Goal: Task Accomplishment & Management: Use online tool/utility

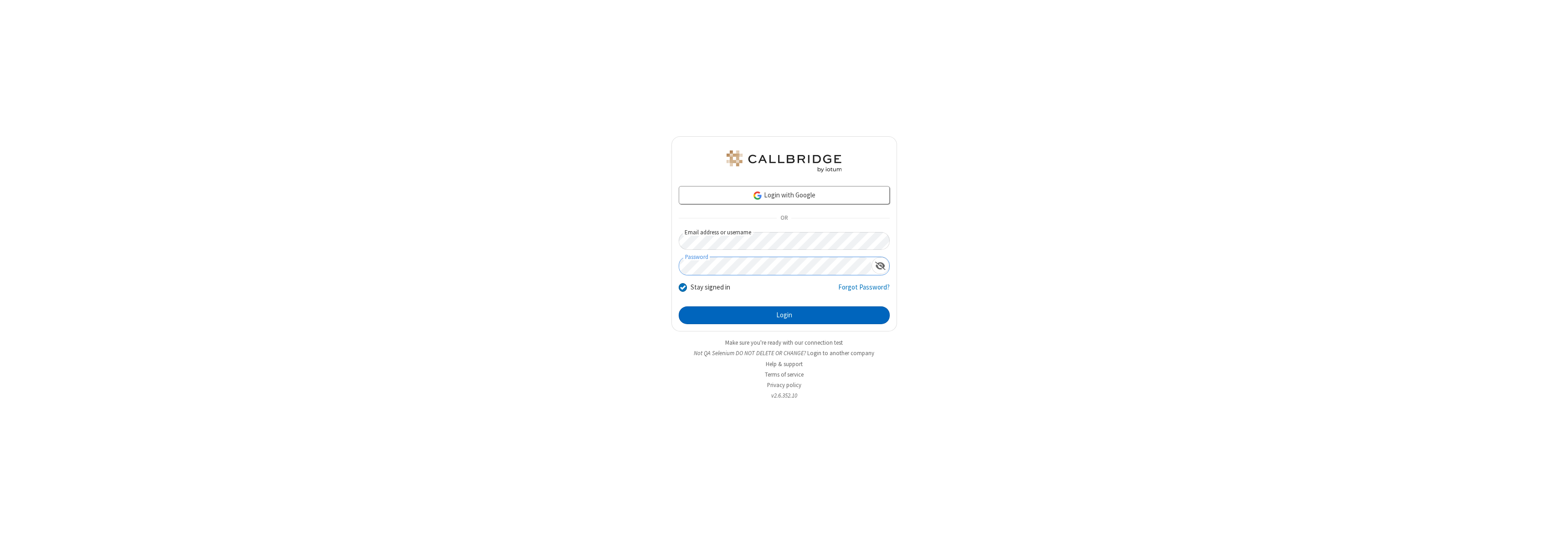
click at [784, 315] on button "Login" at bounding box center [784, 315] width 211 height 18
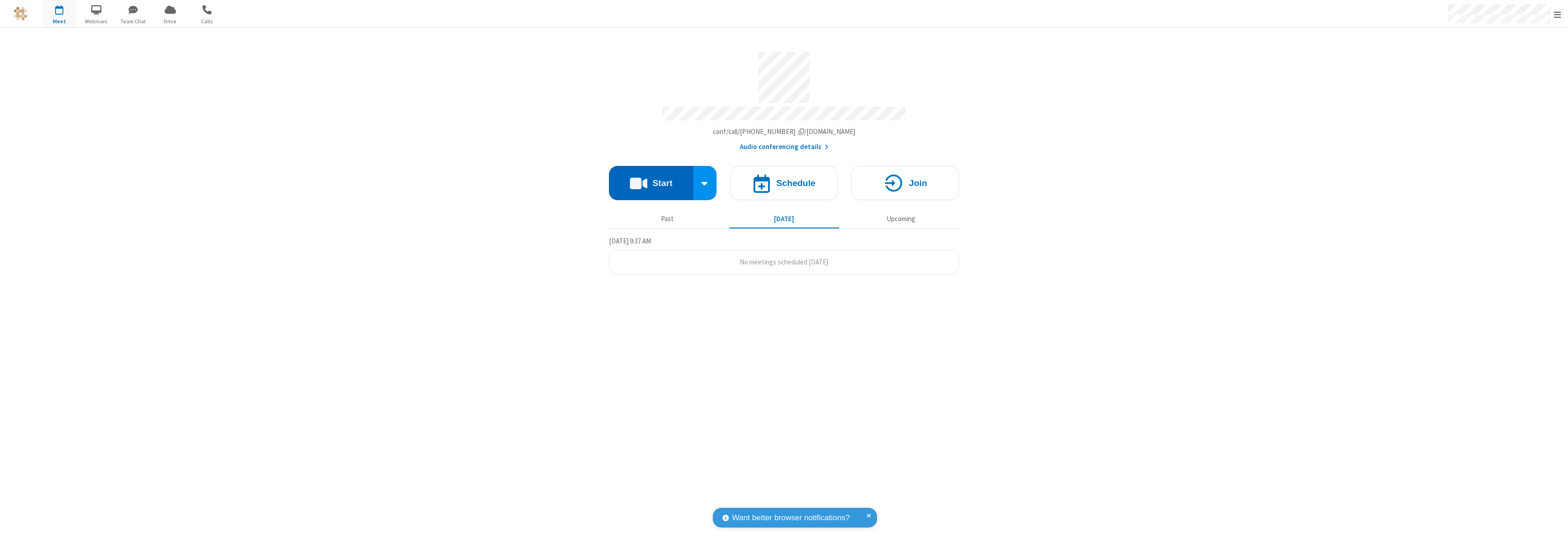
click at [651, 179] on button "Start" at bounding box center [651, 183] width 85 height 34
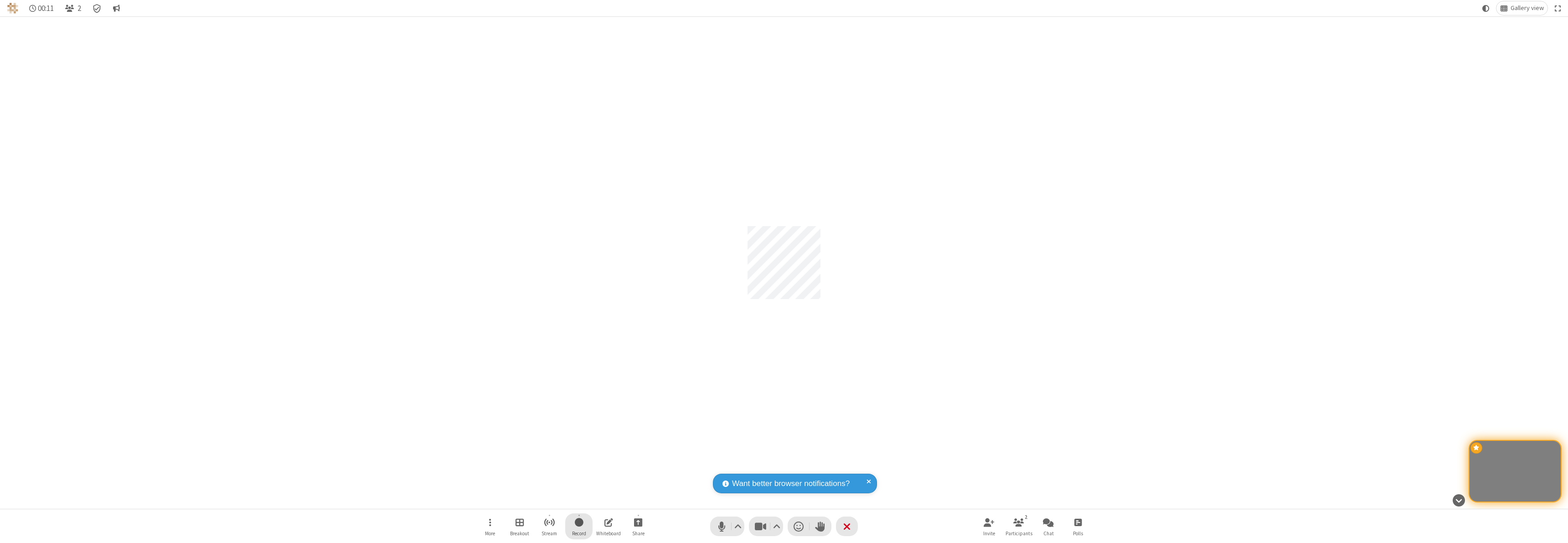
click at [579, 526] on span "Start recording" at bounding box center [579, 522] width 9 height 12
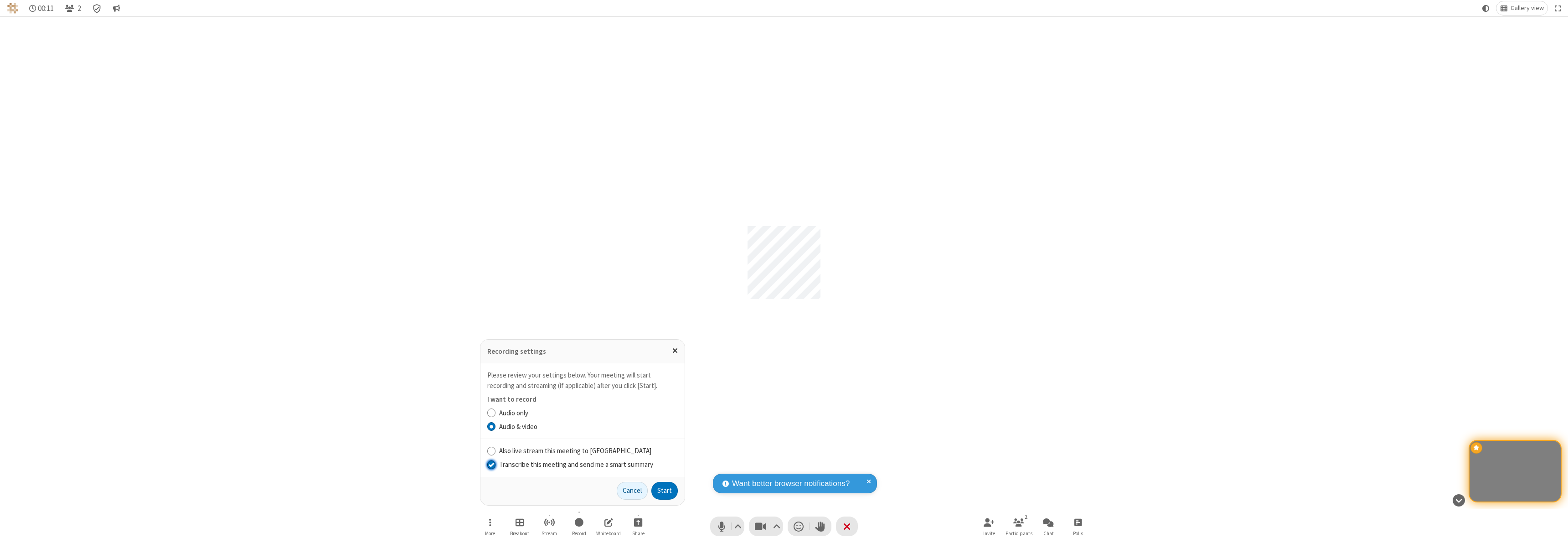
click at [491, 464] on input "Transcribe this meeting and send me a smart summary" at bounding box center [492, 464] width 9 height 10
click at [588, 413] on label "Audio only" at bounding box center [589, 413] width 179 height 10
click at [496, 413] on input "Audio only" at bounding box center [492, 413] width 9 height 10
click at [665, 491] on button "Start" at bounding box center [664, 491] width 26 height 18
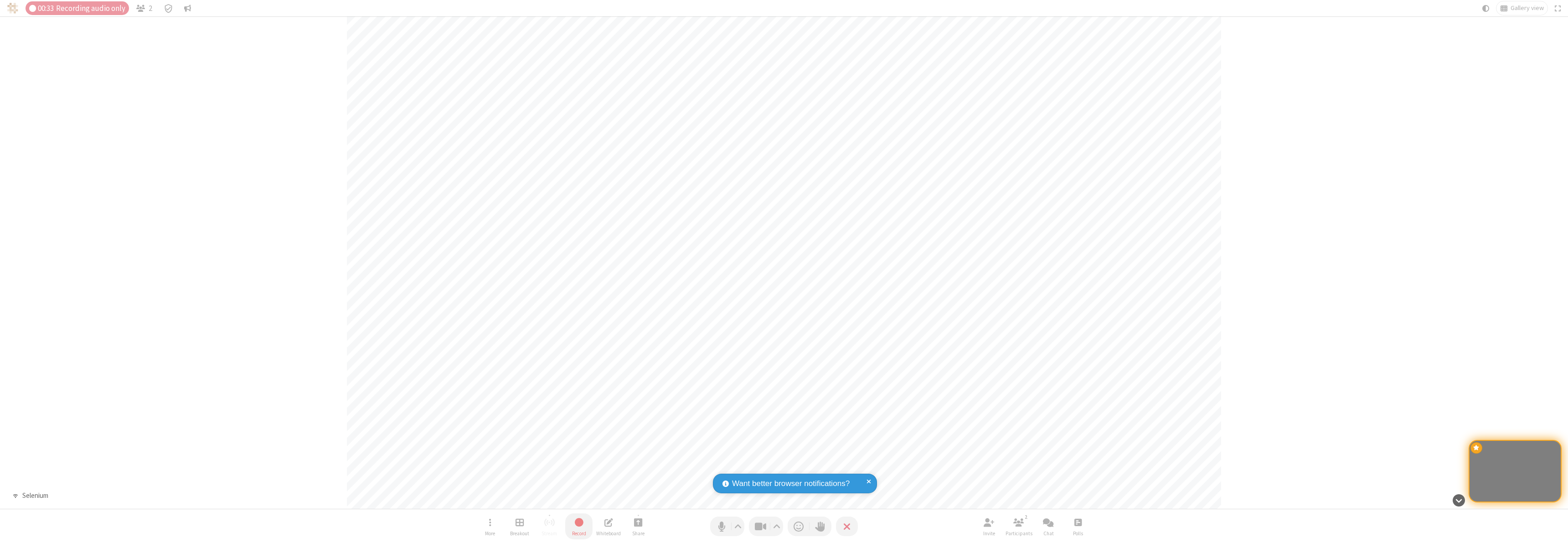
click at [579, 526] on span "Stop recording" at bounding box center [579, 522] width 11 height 12
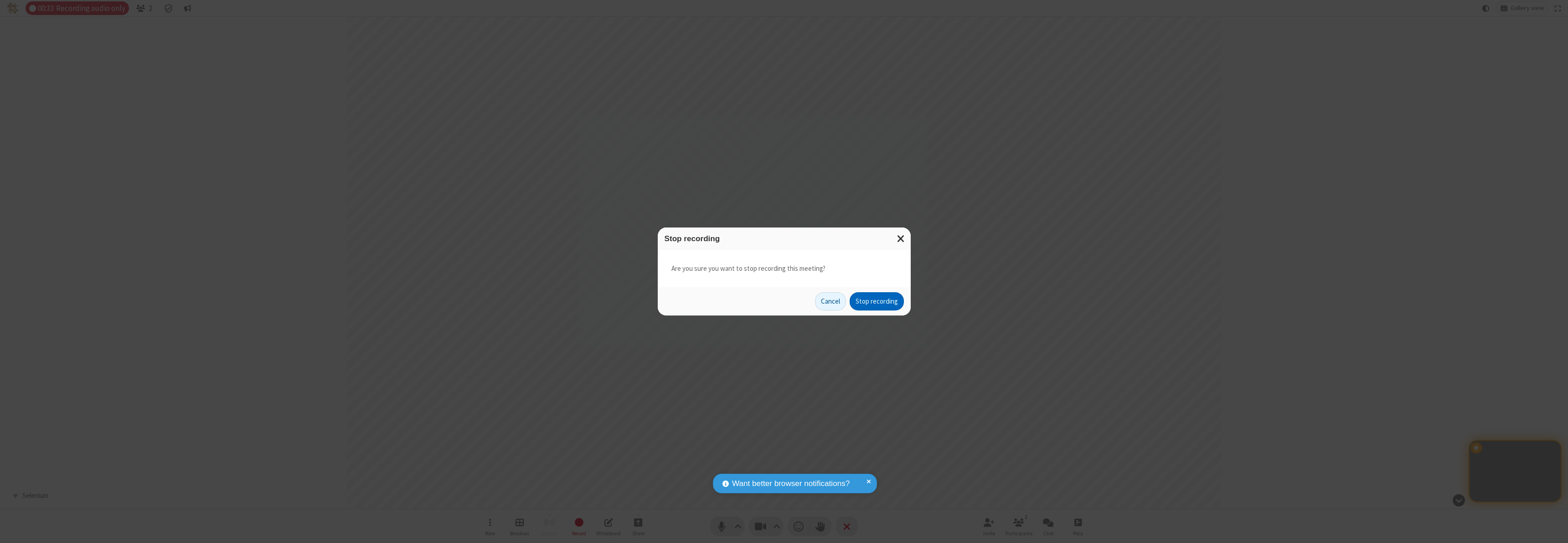
click at [877, 301] on button "Stop recording" at bounding box center [877, 301] width 54 height 18
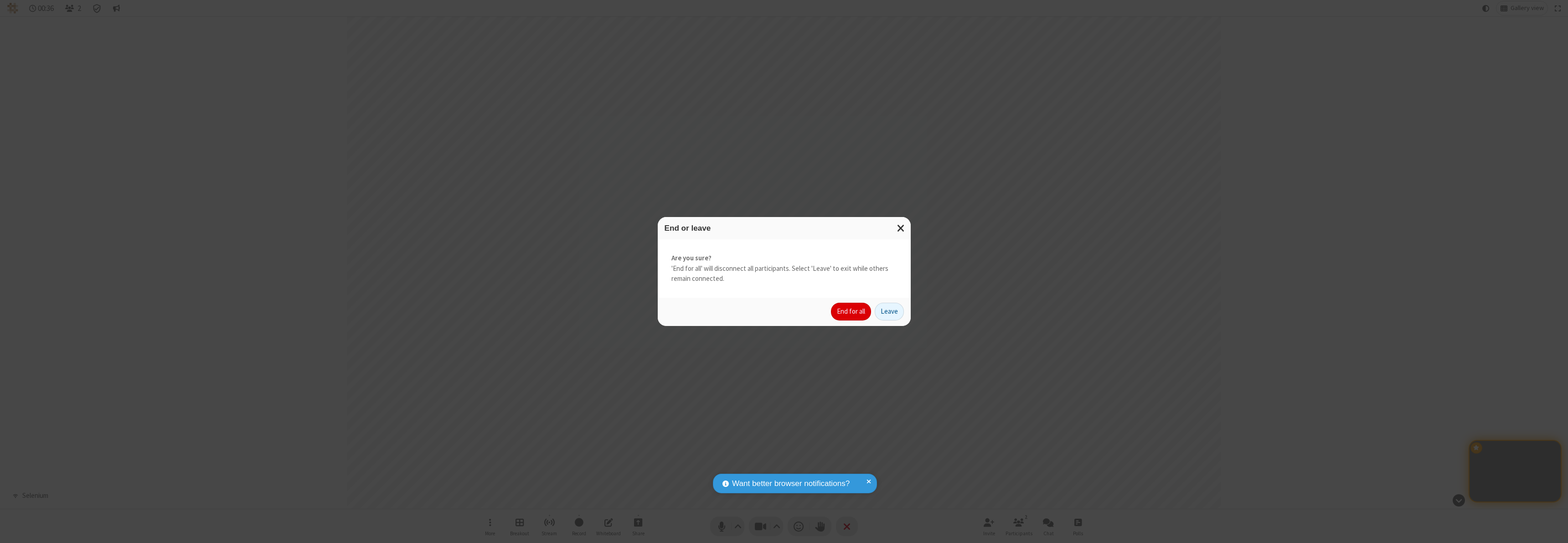
click at [852, 311] on button "End for all" at bounding box center [851, 312] width 40 height 18
